Goal: Task Accomplishment & Management: Manage account settings

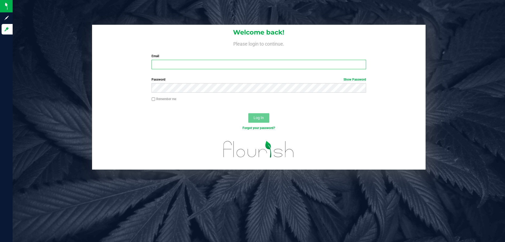
click at [206, 65] on input "Email" at bounding box center [259, 64] width 214 height 9
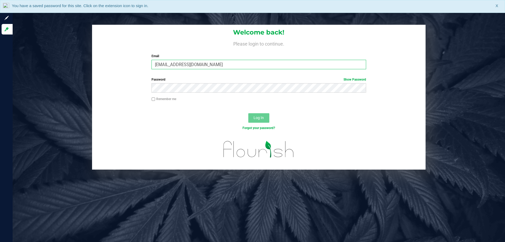
type input "[EMAIL_ADDRESS][DOMAIN_NAME]"
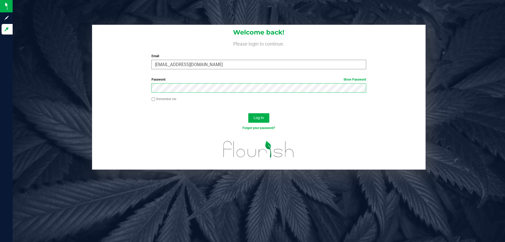
click at [248, 113] on button "Log In" at bounding box center [258, 117] width 21 height 9
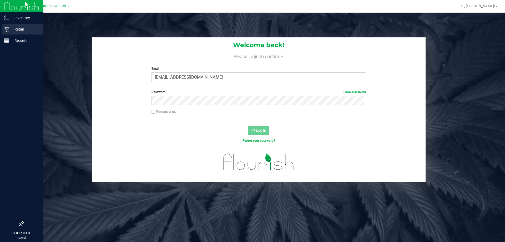
click at [22, 29] on p "Retail" at bounding box center [25, 29] width 32 height 6
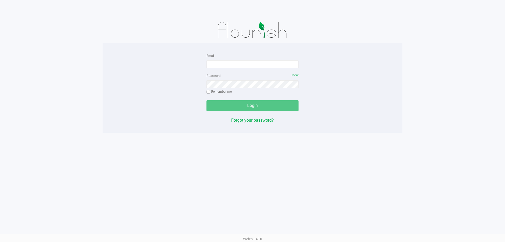
click at [379, 100] on div "Email Password Show Remember me Login Forgot your password?" at bounding box center [253, 87] width 300 height 71
click at [221, 64] on input "Email" at bounding box center [253, 64] width 92 height 8
type input "[EMAIL_ADDRESS][DOMAIN_NAME]"
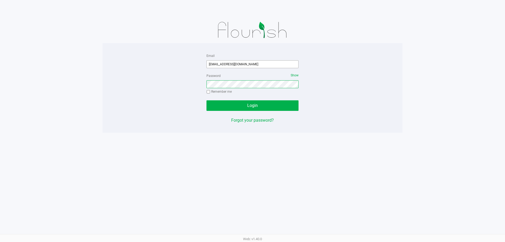
click at [207, 100] on button "Login" at bounding box center [253, 105] width 92 height 11
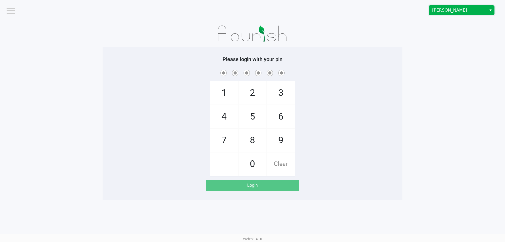
click at [444, 6] on span "[PERSON_NAME]" at bounding box center [458, 10] width 58 height 9
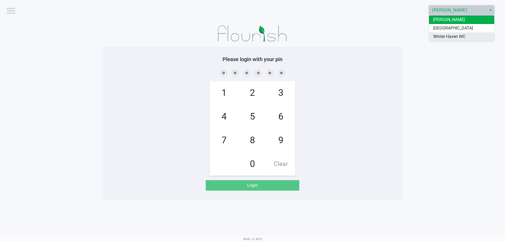
click at [454, 34] on span "Winter Haven WC" at bounding box center [449, 36] width 32 height 6
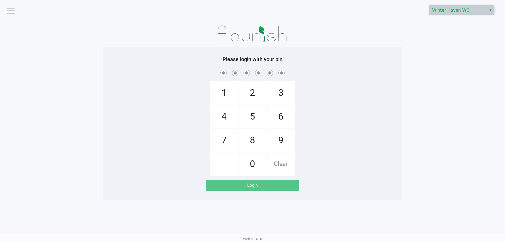
click at [432, 53] on app-pos-login-wrapper "Logout [GEOGRAPHIC_DATA] WC Please login with your pin 1 4 7 2 5 8 0 3 6 9 Clea…" at bounding box center [252, 100] width 505 height 200
click at [409, 66] on app-pos-login-wrapper "Logout [GEOGRAPHIC_DATA] WC Please login with your pin 1 4 7 2 5 8 0 3 6 9 Clea…" at bounding box center [252, 100] width 505 height 200
click at [370, 72] on span at bounding box center [253, 73] width 292 height 8
checkbox input "true"
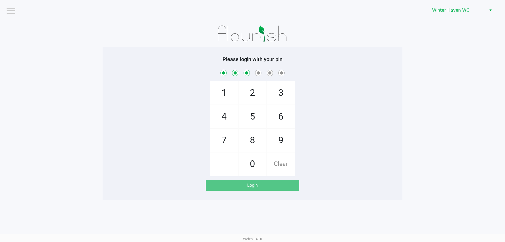
checkbox input "true"
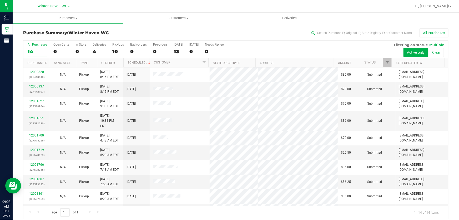
drag, startPoint x: 456, startPoint y: 0, endPoint x: 363, endPoint y: 47, distance: 104.3
click at [363, 47] on div "All Purchases 14 Open Carts 0 In Store 0 Deliveries 4 PickUps 10 Back-orders 0 …" at bounding box center [235, 50] width 425 height 18
click at [198, 29] on div "All Purchases" at bounding box center [307, 32] width 284 height 9
click at [116, 48] on label "PickUps 10" at bounding box center [118, 50] width 12 height 14
click at [0, 0] on input "PickUps 10" at bounding box center [0, 0] width 0 height 0
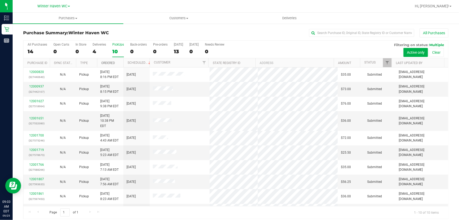
click at [111, 63] on link "Ordered" at bounding box center [108, 63] width 14 height 4
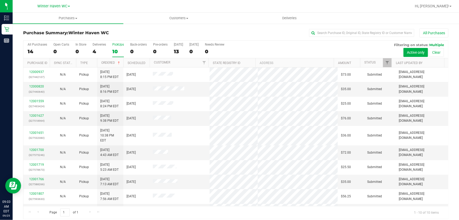
click at [265, 42] on div "All Purchases 14 Open Carts 0 In Store 0 Deliveries 4 PickUps 10 Back-orders 0 …" at bounding box center [235, 43] width 425 height 4
click at [324, 33] on input "text" at bounding box center [361, 33] width 105 height 8
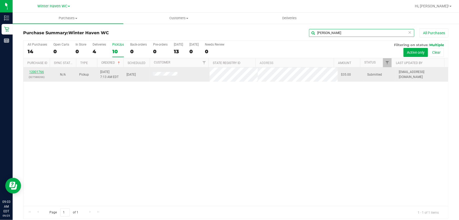
type input "wilson"
click at [37, 73] on link "12001766" at bounding box center [36, 72] width 15 height 4
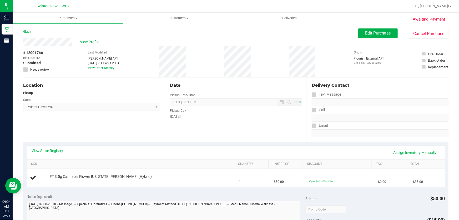
click at [250, 79] on div "Date Pickup Date/Time 09/25/2025 Now 09/25/2025 08:30 PM Now Pickup Day Thursday" at bounding box center [236, 109] width 142 height 64
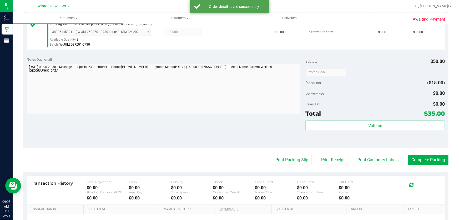
scroll to position [167, 0]
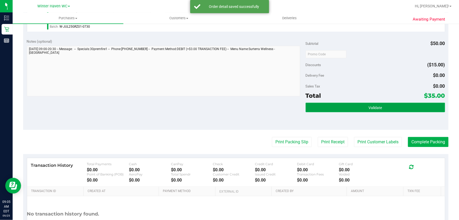
click at [395, 109] on button "Validate" at bounding box center [375, 107] width 139 height 9
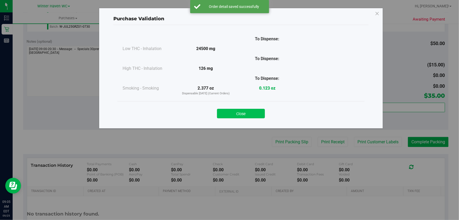
click at [250, 110] on button "Close" at bounding box center [241, 113] width 48 height 9
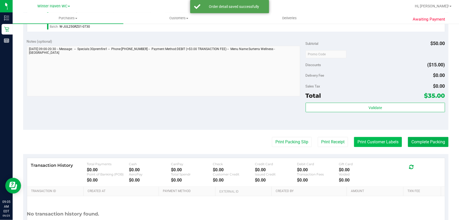
click at [369, 139] on button "Print Customer Labels" at bounding box center [378, 142] width 48 height 10
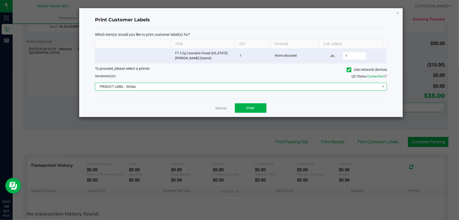
click at [200, 86] on span "PRODUCT LABEL - 300dpi" at bounding box center [237, 86] width 285 height 7
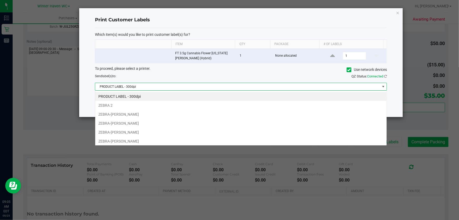
scroll to position [8, 292]
click at [197, 141] on li "ZEBRA-JEAN-YU" at bounding box center [241, 141] width 292 height 9
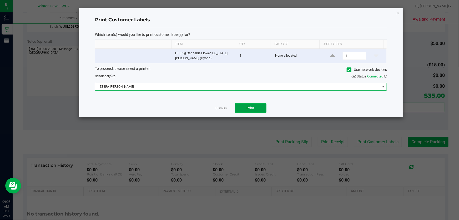
click at [248, 107] on span "Print" at bounding box center [251, 108] width 8 height 4
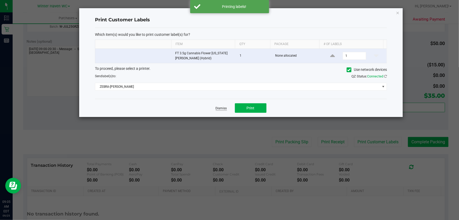
click at [224, 108] on link "Dismiss" at bounding box center [221, 108] width 11 height 4
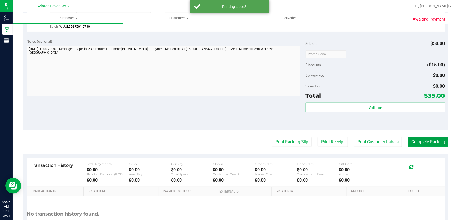
click at [420, 141] on button "Complete Packing" at bounding box center [428, 142] width 41 height 10
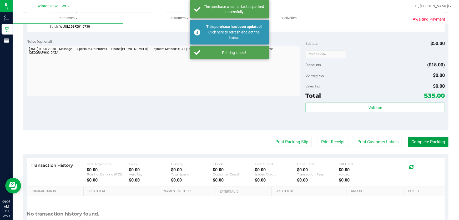
click at [420, 141] on button "Complete Packing" at bounding box center [428, 142] width 41 height 10
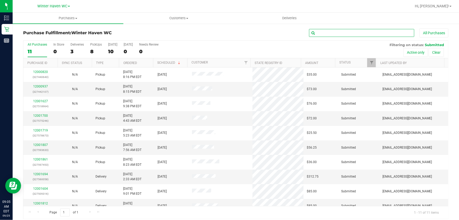
click at [369, 33] on input "text" at bounding box center [361, 33] width 105 height 8
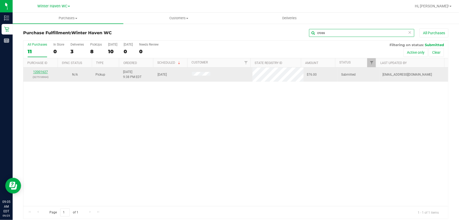
type input "cross"
click at [43, 72] on link "12001627" at bounding box center [40, 72] width 15 height 4
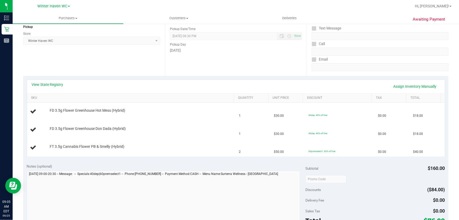
scroll to position [72, 0]
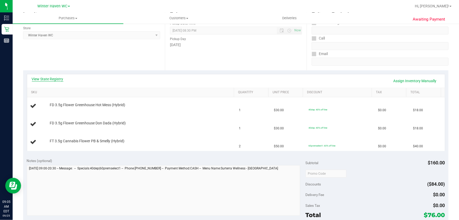
click at [56, 79] on link "View State Registry" at bounding box center [48, 78] width 32 height 5
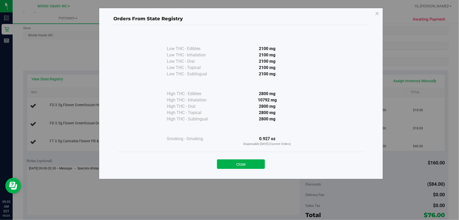
drag, startPoint x: 218, startPoint y: 83, endPoint x: 221, endPoint y: 122, distance: 39.0
click at [218, 83] on div at bounding box center [193, 83] width 53 height 13
drag, startPoint x: 243, startPoint y: 166, endPoint x: 242, endPoint y: 159, distance: 6.6
click at [243, 165] on button "Close" at bounding box center [241, 163] width 48 height 9
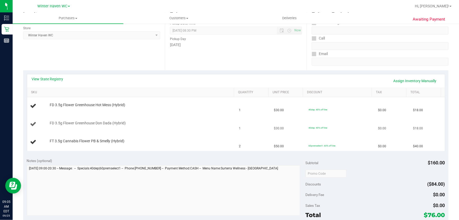
click at [196, 122] on div "FD 3.5g Flower Greenhouse Don Dada (Hybrid)" at bounding box center [139, 123] width 185 height 5
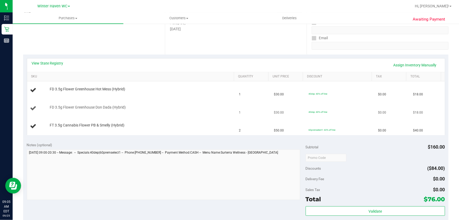
scroll to position [96, 0]
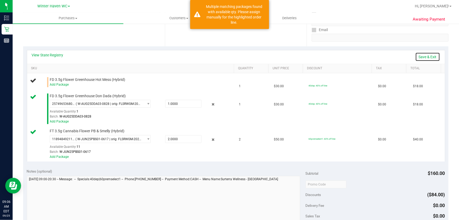
click at [431, 54] on link "Save & Exit" at bounding box center [427, 56] width 25 height 9
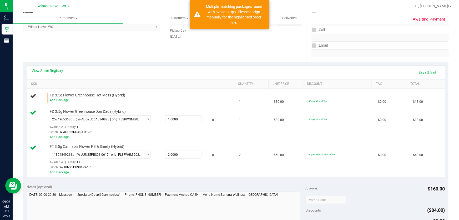
scroll to position [72, 0]
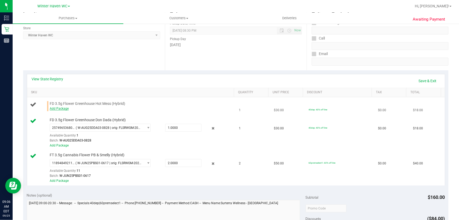
click at [66, 110] on link "Add Package" at bounding box center [59, 109] width 19 height 4
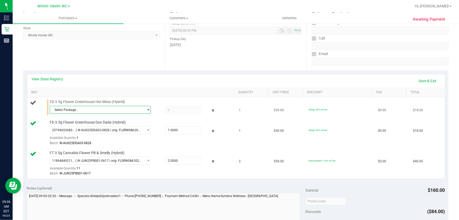
drag, startPoint x: 105, startPoint y: 109, endPoint x: 113, endPoint y: 109, distance: 7.4
click at [106, 109] on span "Select Package" at bounding box center [97, 109] width 94 height 7
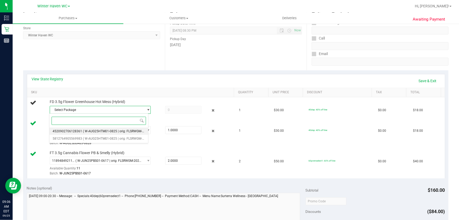
click at [129, 132] on span "( W-AUG25HTM01-0825 | orig: FLSRWGM-20250902-1739 )" at bounding box center [125, 131] width 84 height 4
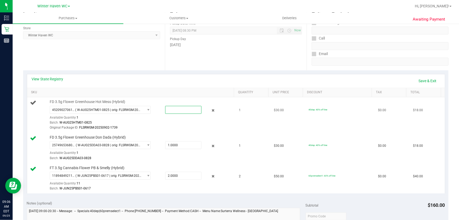
click at [195, 108] on span at bounding box center [183, 110] width 37 height 8
type input "1"
type input "1.0000"
click at [415, 80] on link "Save & Exit" at bounding box center [427, 80] width 25 height 9
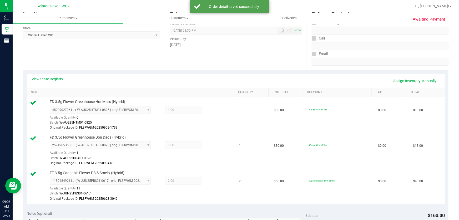
click at [258, 79] on div "View State Registry Assign Inventory Manually" at bounding box center [236, 80] width 408 height 9
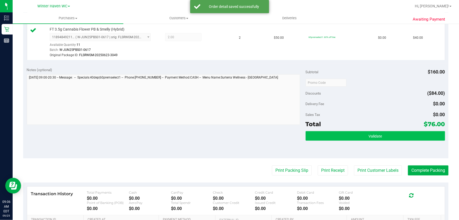
scroll to position [215, 0]
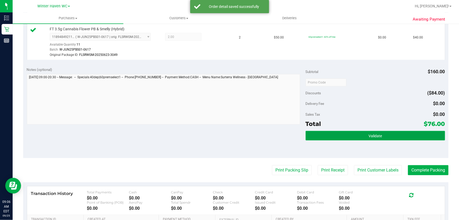
click at [381, 134] on button "Validate" at bounding box center [375, 135] width 139 height 9
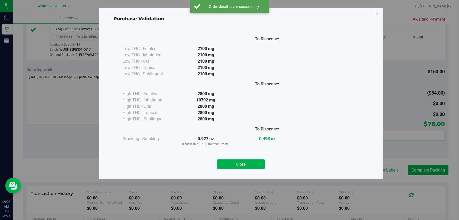
drag, startPoint x: 238, startPoint y: 163, endPoint x: 323, endPoint y: 171, distance: 84.8
click at [239, 163] on button "Close" at bounding box center [241, 163] width 48 height 9
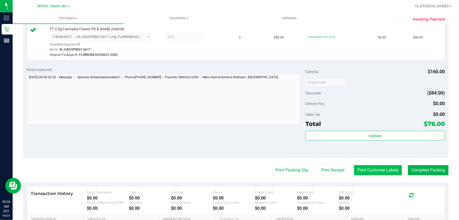
click at [373, 170] on button "Print Customer Labels" at bounding box center [378, 170] width 48 height 10
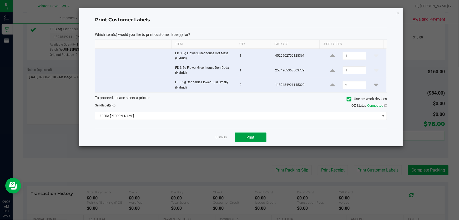
click at [249, 137] on span "Print" at bounding box center [251, 137] width 8 height 4
click at [221, 138] on link "Dismiss" at bounding box center [221, 137] width 11 height 4
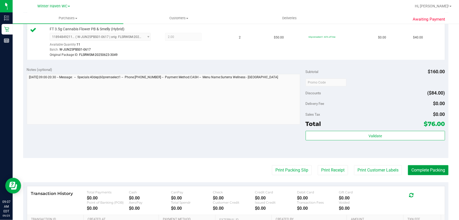
click at [436, 170] on button "Complete Packing" at bounding box center [428, 170] width 41 height 10
click at [436, 169] on button "Complete Packing" at bounding box center [428, 170] width 41 height 10
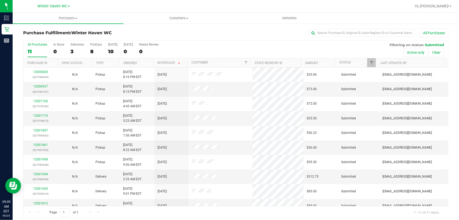
click at [195, 42] on div "All Purchases 11 In Store 0 Deliveries 3 PickUps 8 Today 10 Tomorrow 0 Needs Re…" at bounding box center [235, 43] width 425 height 4
click at [94, 50] on div "8" at bounding box center [96, 51] width 12 height 6
click at [0, 0] on input "PickUps 8" at bounding box center [0, 0] width 0 height 0
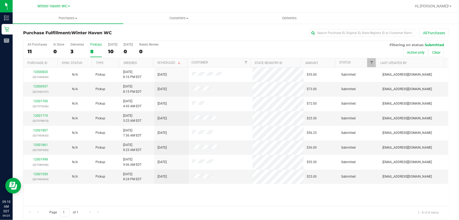
drag, startPoint x: 447, startPoint y: 1, endPoint x: 282, endPoint y: 45, distance: 171.0
click at [281, 49] on div "All Purchases 11 In Store 0 Deliveries 3 PickUps 8 Today 10 Tomorrow 0 Needs Re…" at bounding box center [235, 50] width 425 height 18
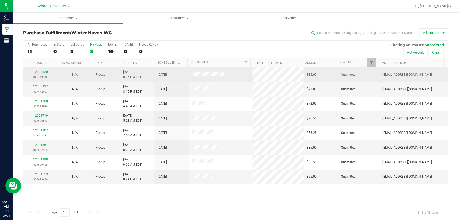
click at [39, 71] on link "12000820" at bounding box center [40, 72] width 15 height 4
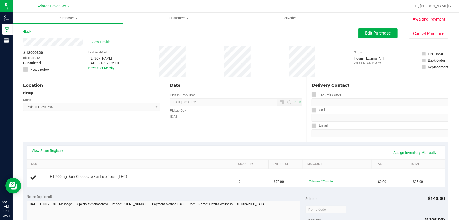
click at [134, 77] on div "# 12000820 BioTrack ID: - Submitted Needs review Last Modified Heather Connell …" at bounding box center [235, 61] width 425 height 31
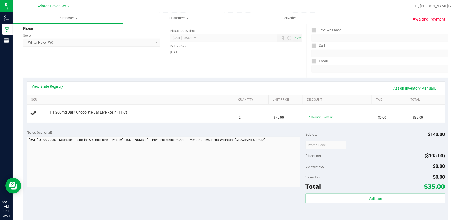
scroll to position [72, 0]
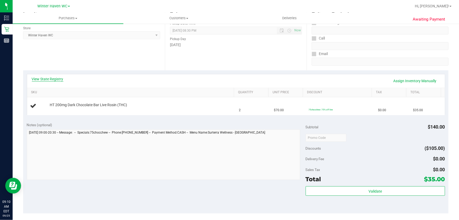
click at [53, 77] on link "View State Registry" at bounding box center [48, 78] width 32 height 5
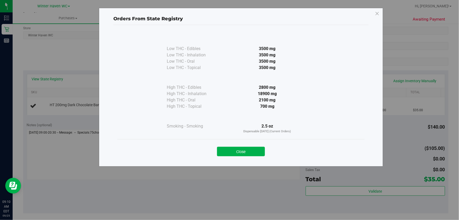
click at [247, 74] on div at bounding box center [267, 77] width 96 height 13
click at [241, 152] on button "Close" at bounding box center [241, 151] width 48 height 9
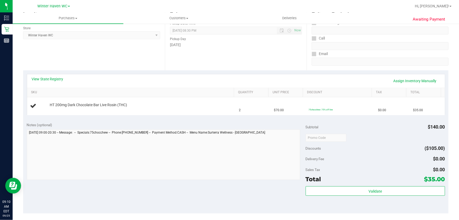
click at [50, 77] on link "View State Registry" at bounding box center [48, 78] width 32 height 5
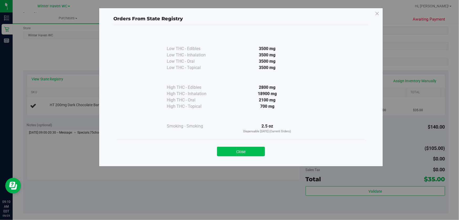
click at [244, 153] on button "Close" at bounding box center [241, 151] width 48 height 9
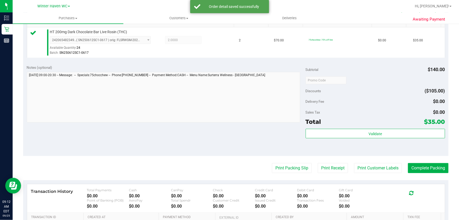
scroll to position [141, 0]
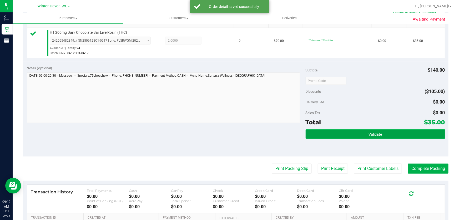
click at [393, 133] on button "Validate" at bounding box center [375, 133] width 139 height 9
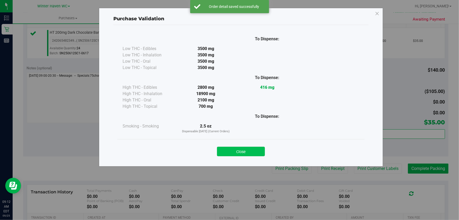
click at [243, 153] on button "Close" at bounding box center [241, 151] width 48 height 9
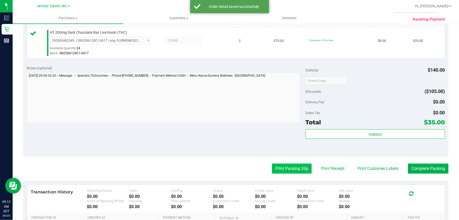
click at [293, 172] on button "Print Packing Slip" at bounding box center [292, 168] width 40 height 10
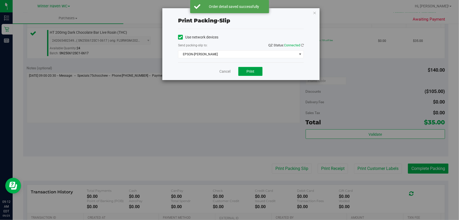
click at [254, 73] on span "Print" at bounding box center [251, 71] width 8 height 4
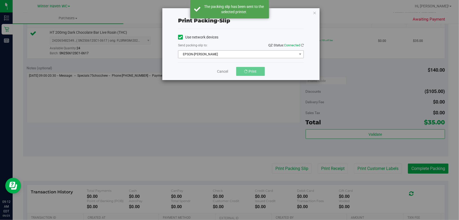
click at [250, 56] on span "EPSON-JAMES BUCHANAN" at bounding box center [237, 54] width 119 height 7
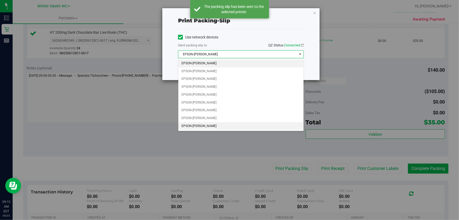
click at [209, 129] on li "EPSON-JEAN-YU" at bounding box center [240, 126] width 125 height 8
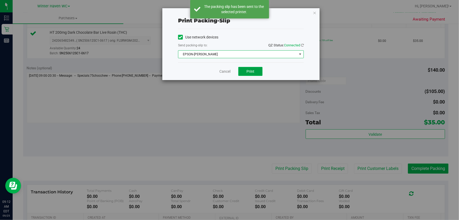
click at [252, 72] on span "Print" at bounding box center [251, 71] width 8 height 4
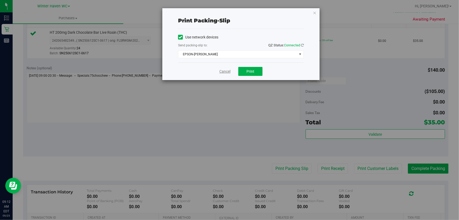
click at [225, 71] on link "Cancel" at bounding box center [224, 72] width 11 height 6
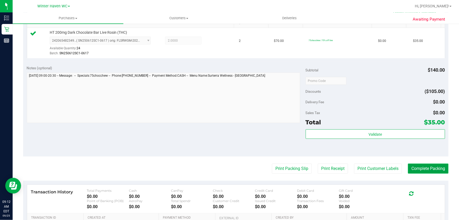
click at [422, 166] on button "Complete Packing" at bounding box center [428, 168] width 41 height 10
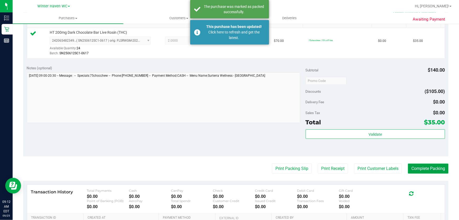
click at [433, 166] on button "Complete Packing" at bounding box center [428, 168] width 41 height 10
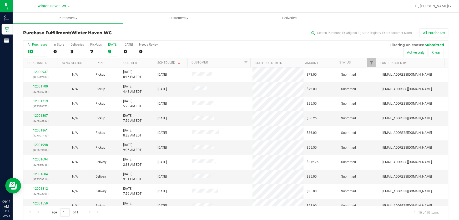
click at [113, 50] on div "9" at bounding box center [112, 51] width 9 height 6
click at [0, 0] on input "Today 9" at bounding box center [0, 0] width 0 height 0
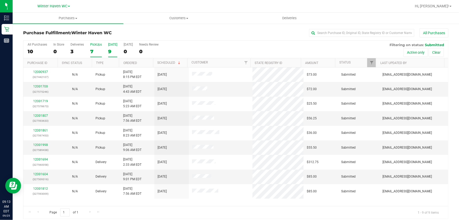
click at [96, 54] on div "7" at bounding box center [96, 51] width 12 height 6
click at [0, 0] on input "PickUps 7" at bounding box center [0, 0] width 0 height 0
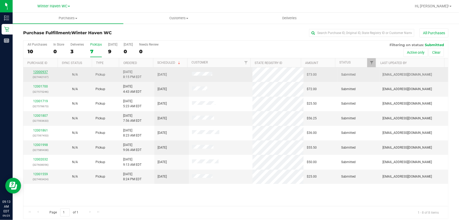
click at [42, 71] on link "12000937" at bounding box center [40, 72] width 15 height 4
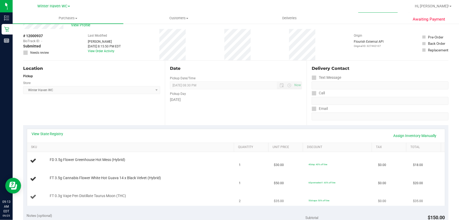
scroll to position [96, 0]
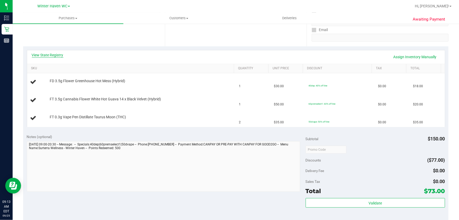
click at [55, 53] on link "View State Registry" at bounding box center [48, 54] width 32 height 5
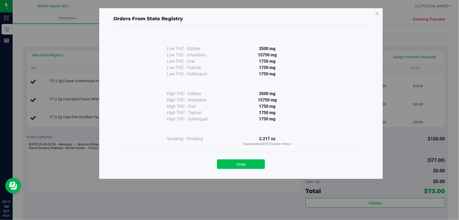
click at [250, 163] on button "Close" at bounding box center [241, 163] width 48 height 9
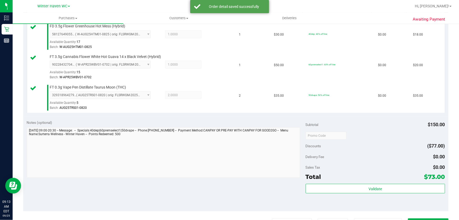
scroll to position [182, 0]
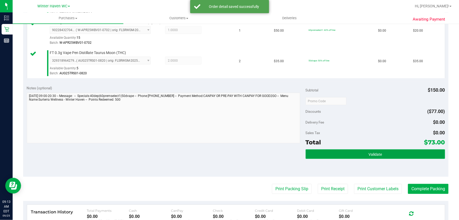
click at [372, 155] on span "Validate" at bounding box center [375, 154] width 13 height 4
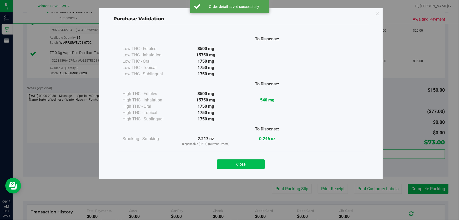
click at [252, 165] on button "Close" at bounding box center [241, 163] width 48 height 9
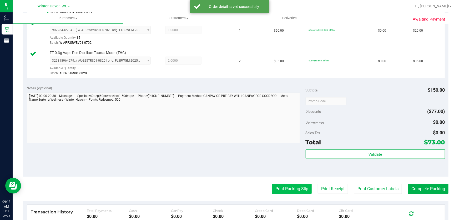
click at [287, 192] on button "Print Packing Slip" at bounding box center [292, 189] width 40 height 10
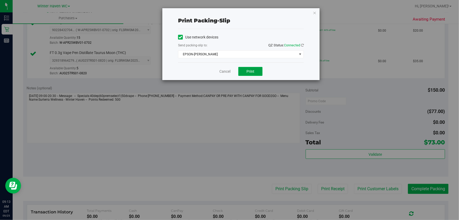
click at [254, 71] on button "Print" at bounding box center [250, 71] width 24 height 9
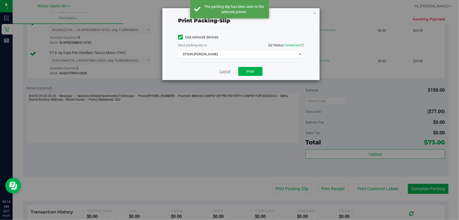
click at [224, 71] on link "Cancel" at bounding box center [224, 72] width 11 height 6
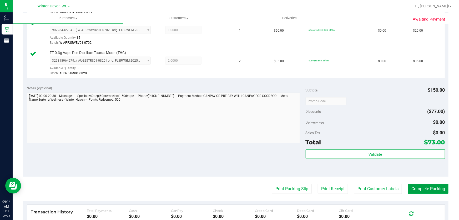
click at [433, 187] on button "Complete Packing" at bounding box center [428, 189] width 41 height 10
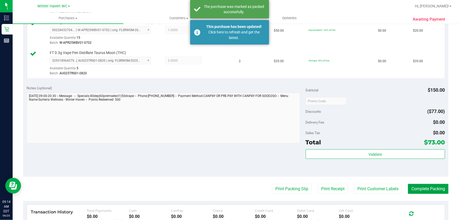
click at [436, 186] on button "Complete Packing" at bounding box center [428, 189] width 41 height 10
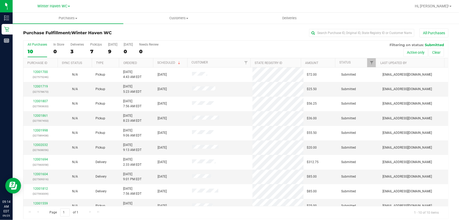
click at [255, 51] on div "All Purchases 10 In Store 0 Deliveries 3 PickUps 7 Today 9 Tomorrow 0 Needs Rev…" at bounding box center [235, 50] width 425 height 18
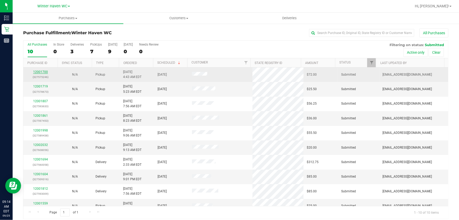
click at [43, 71] on link "12001700" at bounding box center [40, 72] width 15 height 4
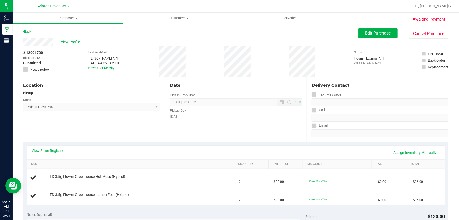
scroll to position [48, 0]
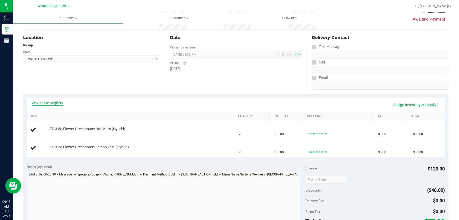
click at [46, 102] on link "View State Registry" at bounding box center [48, 102] width 32 height 5
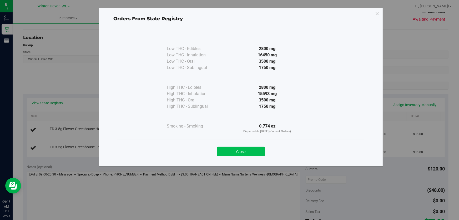
click at [248, 149] on button "Close" at bounding box center [241, 151] width 48 height 9
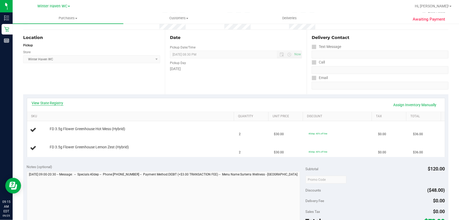
click at [49, 104] on link "View State Registry" at bounding box center [48, 102] width 32 height 5
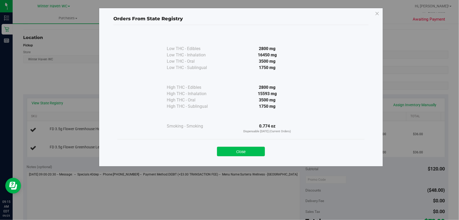
click at [260, 148] on button "Close" at bounding box center [241, 151] width 48 height 9
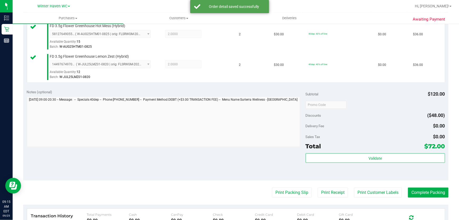
scroll to position [149, 0]
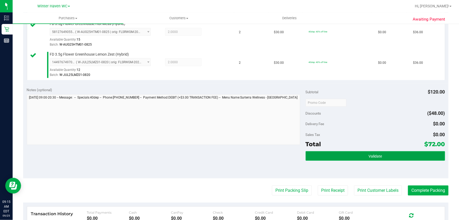
click at [395, 156] on button "Validate" at bounding box center [375, 155] width 139 height 9
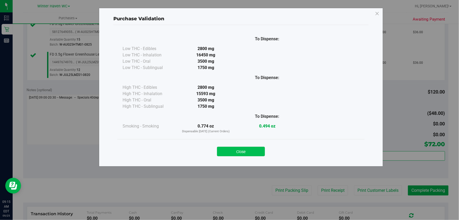
click at [241, 147] on button "Close" at bounding box center [241, 151] width 48 height 9
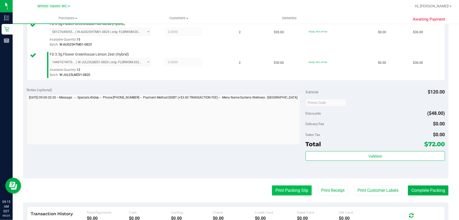
click at [284, 193] on button "Print Packing Slip" at bounding box center [292, 190] width 40 height 10
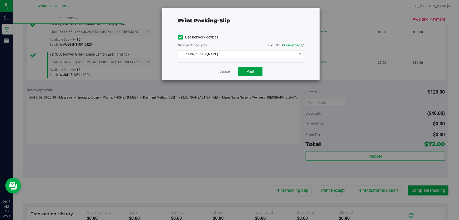
click at [255, 68] on button "Print" at bounding box center [250, 71] width 24 height 9
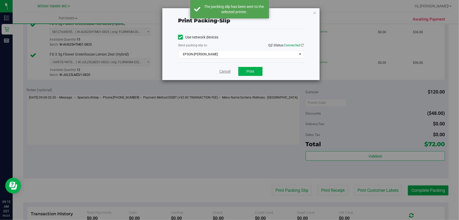
click at [227, 69] on link "Cancel" at bounding box center [224, 72] width 11 height 6
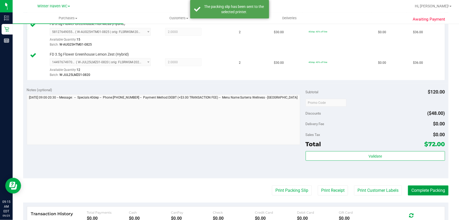
click at [430, 186] on button "Complete Packing" at bounding box center [428, 190] width 41 height 10
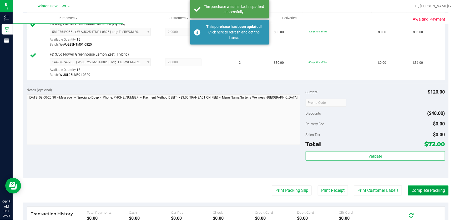
click at [425, 186] on button "Complete Packing" at bounding box center [428, 190] width 41 height 10
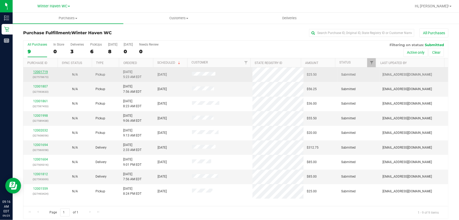
click at [43, 72] on link "12001719" at bounding box center [40, 72] width 15 height 4
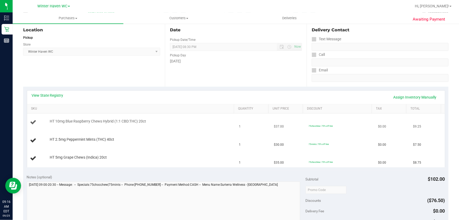
scroll to position [119, 0]
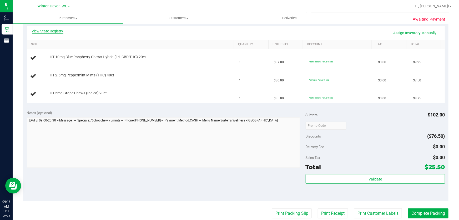
click at [56, 29] on link "View State Registry" at bounding box center [48, 30] width 32 height 5
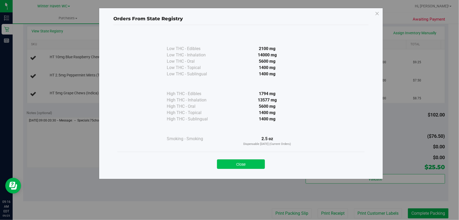
click at [235, 161] on button "Close" at bounding box center [241, 163] width 48 height 9
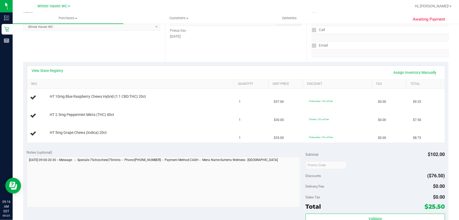
scroll to position [72, 0]
